Goal: Task Accomplishment & Management: Use online tool/utility

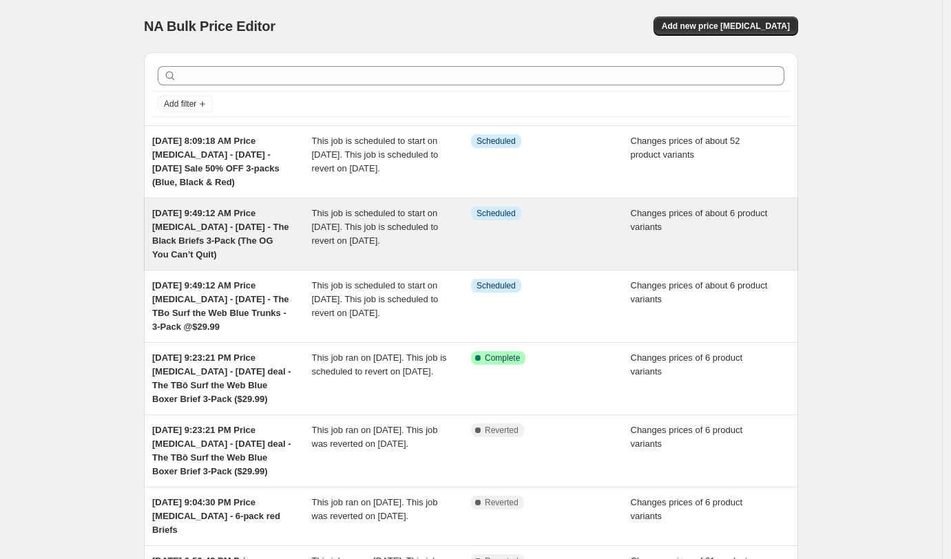
click at [341, 226] on span "This job is scheduled to start on [DATE]. This job is scheduled to revert on [D…" at bounding box center [375, 227] width 127 height 38
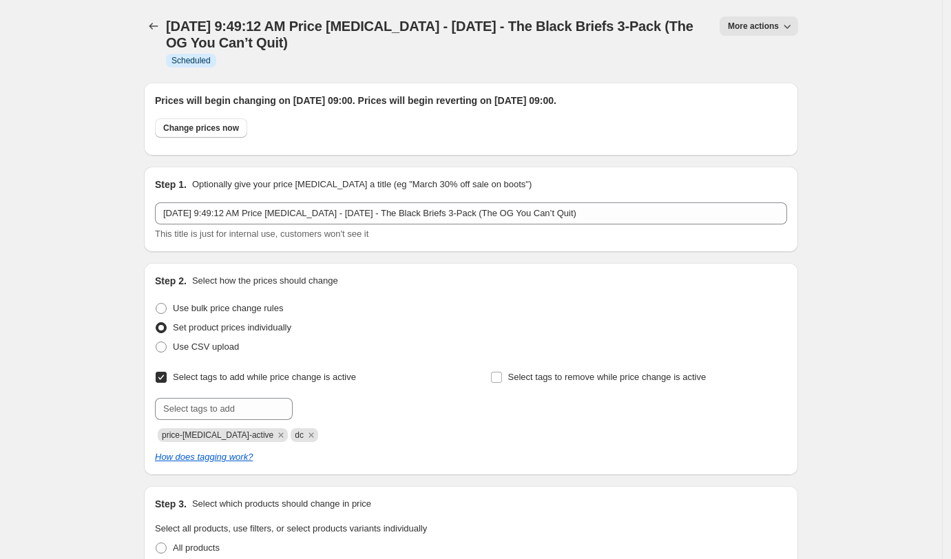
click at [750, 32] on button "More actions" at bounding box center [758, 26] width 78 height 19
click at [237, 129] on span "Change prices now" at bounding box center [201, 128] width 76 height 11
radio input "true"
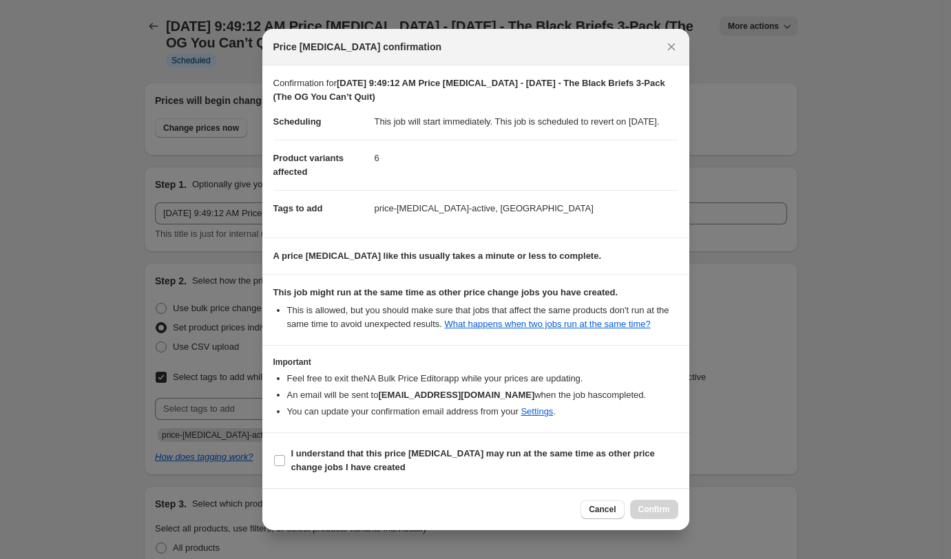
scroll to position [8, 0]
click at [289, 469] on label "I understand that this price change job may run at the same time as other price…" at bounding box center [475, 460] width 405 height 33
click at [285, 466] on input "I understand that this price change job may run at the same time as other price…" at bounding box center [279, 460] width 11 height 11
checkbox input "true"
click at [642, 515] on span "Confirm" at bounding box center [654, 509] width 32 height 11
